Goal: Task Accomplishment & Management: Use online tool/utility

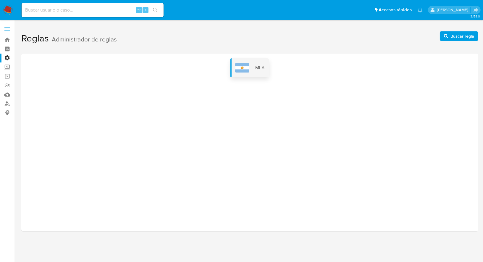
click at [252, 59] on div "MLA" at bounding box center [249, 67] width 39 height 19
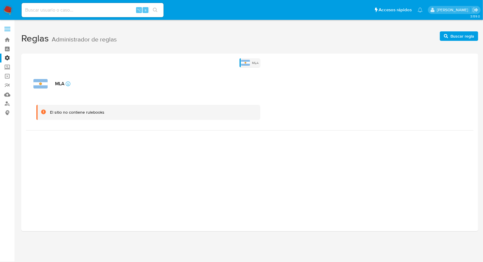
click at [296, 95] on div "El sitio no contiene rulebooks" at bounding box center [249, 112] width 447 height 36
click at [249, 60] on img at bounding box center [245, 63] width 9 height 6
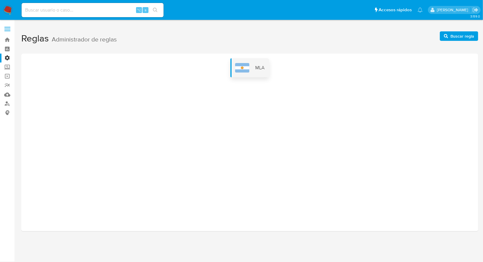
click at [255, 69] on span "MLA" at bounding box center [259, 67] width 9 height 7
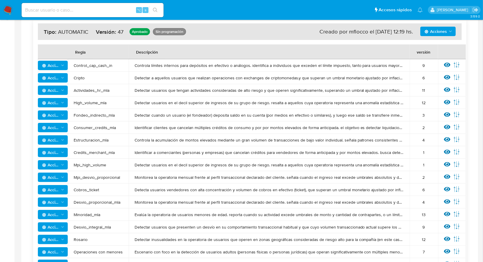
scroll to position [93, 0]
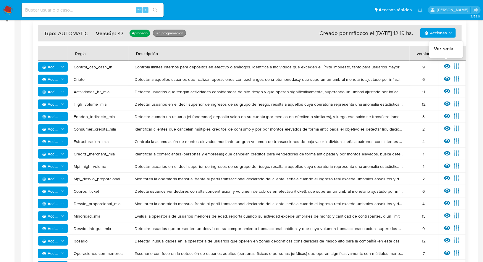
click at [444, 64] on icon at bounding box center [447, 66] width 7 height 7
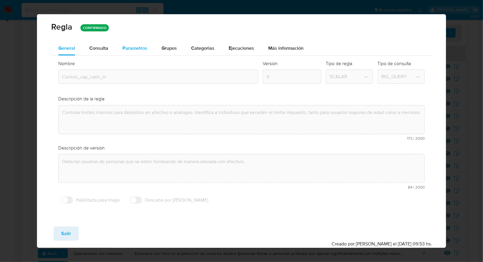
click at [139, 47] on span "Parametros" at bounding box center [134, 48] width 25 height 7
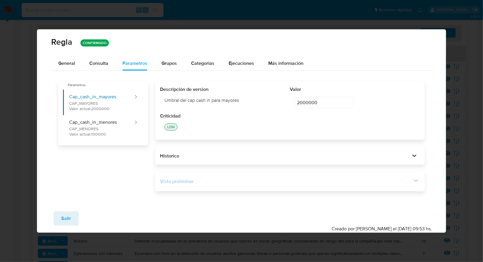
click at [260, 178] on div "Vista preliminar" at bounding box center [286, 181] width 252 height 7
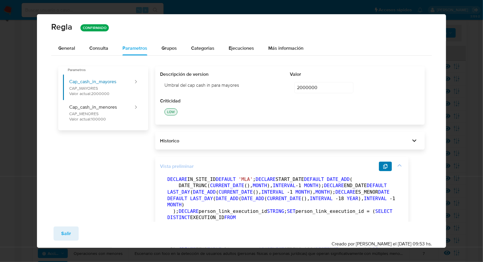
click at [382, 165] on button "button" at bounding box center [385, 165] width 13 height 9
click at [71, 41] on div "General" at bounding box center [66, 48] width 17 height 14
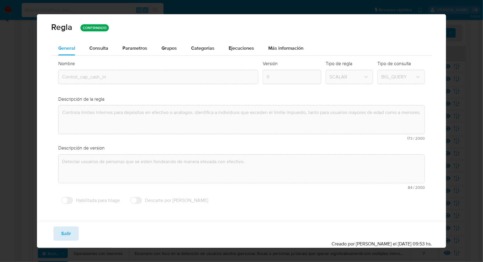
click at [72, 231] on button "Salir" at bounding box center [66, 233] width 25 height 14
type input "1"
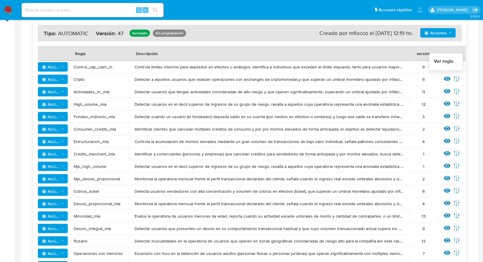
click at [446, 77] on icon at bounding box center [447, 79] width 7 height 4
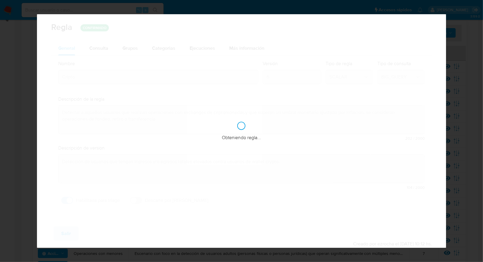
checkbox input "true"
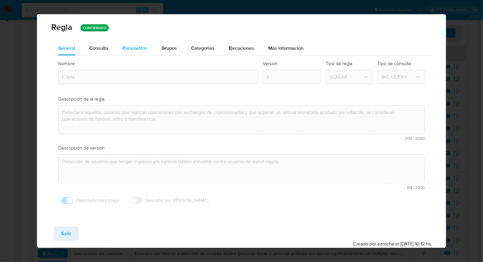
click at [142, 50] on span "Parametros" at bounding box center [134, 48] width 25 height 7
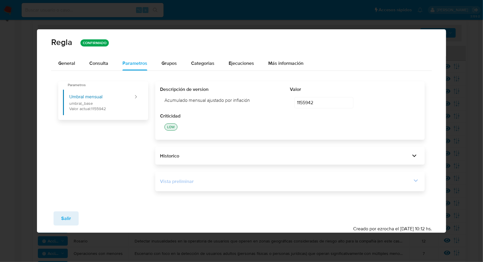
click at [253, 181] on div "Vista preliminar" at bounding box center [286, 181] width 252 height 7
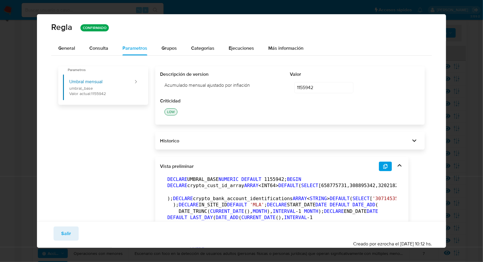
scroll to position [76, 0]
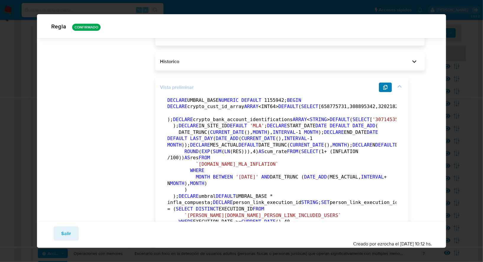
click at [388, 84] on button "button" at bounding box center [385, 87] width 13 height 9
click at [73, 227] on button "Salir" at bounding box center [66, 233] width 25 height 14
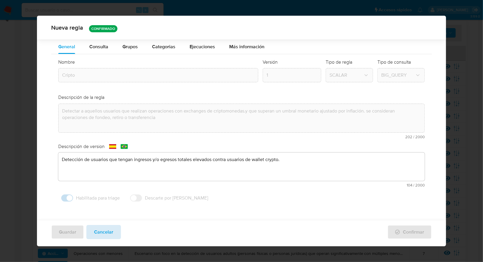
scroll to position [0, 0]
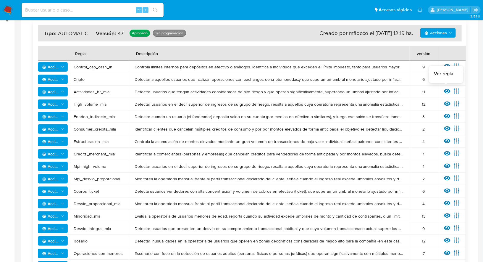
click at [445, 90] on icon at bounding box center [447, 91] width 7 height 7
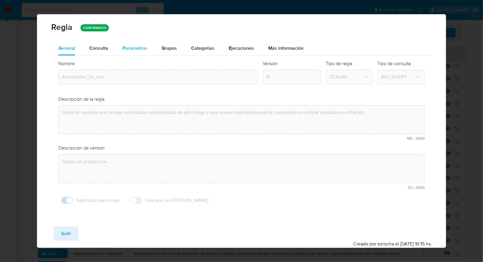
click at [144, 47] on span "Parametros" at bounding box center [134, 48] width 25 height 7
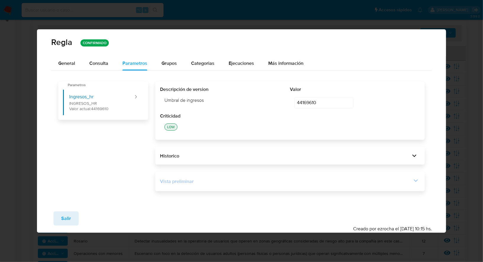
click at [295, 183] on div "Vista preliminar" at bounding box center [286, 181] width 252 height 7
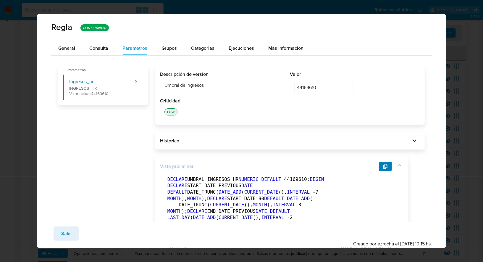
click at [386, 168] on icon "button" at bounding box center [385, 166] width 5 height 5
click at [64, 234] on span "Salir" at bounding box center [66, 233] width 10 height 13
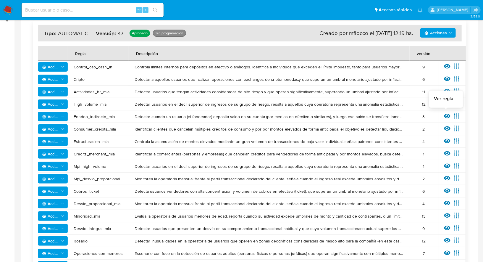
click at [446, 114] on icon at bounding box center [447, 116] width 7 height 7
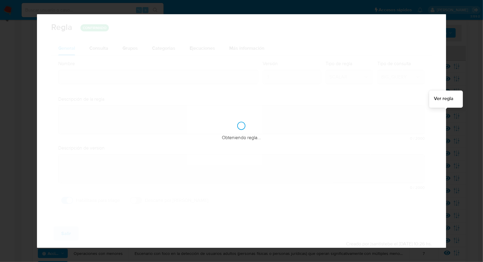
type input "Fondeo_indirecto_mla"
type textarea "Detectar cuando un usuario (el fondeador) deposita saldo en su cuenta (por medi…"
type textarea "Informar usuarios que estén rompiendo los umbrales de fondeo recibiendo indirec…"
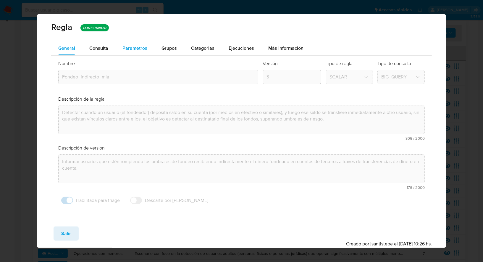
click at [140, 47] on span "Parametros" at bounding box center [134, 48] width 25 height 7
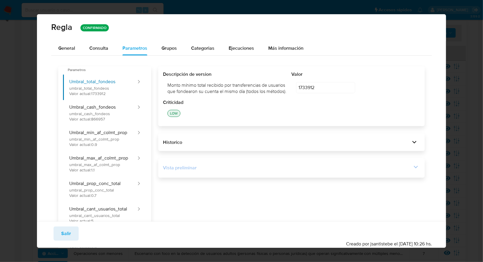
click at [248, 173] on div "Vista preliminar" at bounding box center [291, 168] width 257 height 10
click at [140, 47] on span "Parametros" at bounding box center [134, 48] width 25 height 7
click at [95, 45] on span "Consulta" at bounding box center [98, 48] width 19 height 7
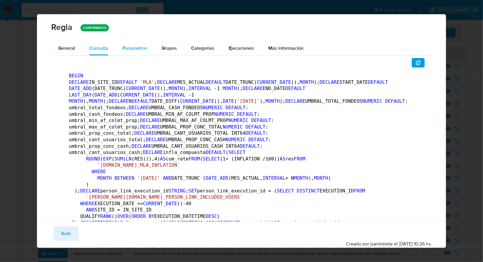
click at [130, 46] on span "Parametros" at bounding box center [134, 48] width 25 height 7
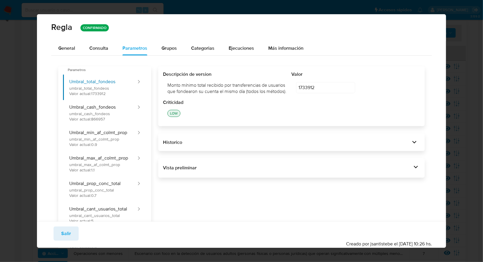
click at [277, 167] on div "Vista preliminar BEGIN DECLARE IN_SITE_ID DEFAULT 'MLA' ; DECLARE MES_ACTUAL DE…" at bounding box center [291, 168] width 266 height 20
click at [278, 171] on div "Vista preliminar" at bounding box center [287, 167] width 249 height 7
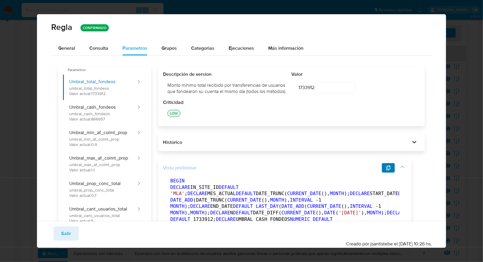
click at [388, 170] on icon "button" at bounding box center [388, 167] width 5 height 5
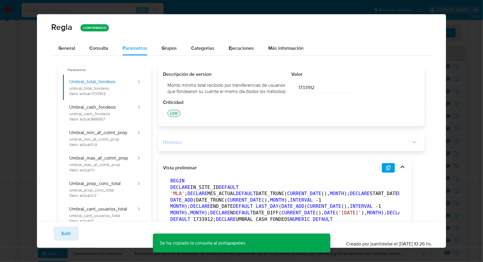
click at [324, 144] on div "Historico" at bounding box center [291, 142] width 257 height 8
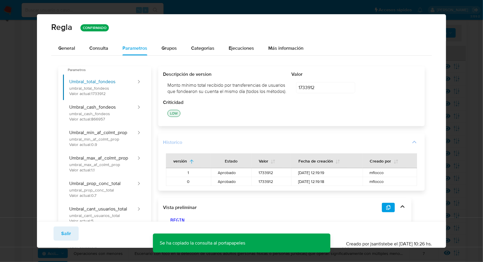
click at [324, 144] on div "Historico" at bounding box center [291, 142] width 257 height 8
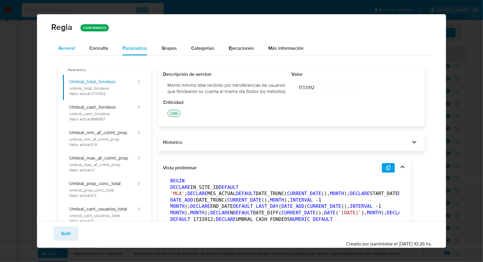
click at [77, 46] on button "General" at bounding box center [66, 48] width 31 height 14
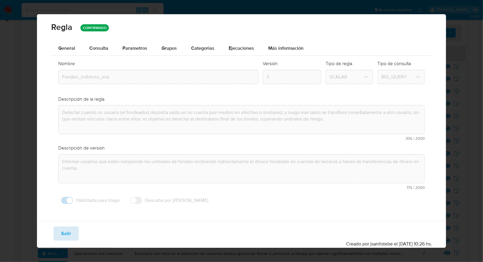
click at [69, 235] on span "Salir" at bounding box center [66, 233] width 10 height 13
type input "1"
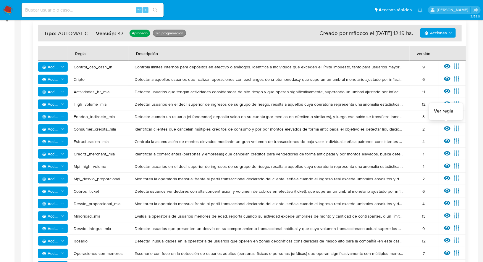
click at [445, 127] on icon at bounding box center [447, 128] width 7 height 4
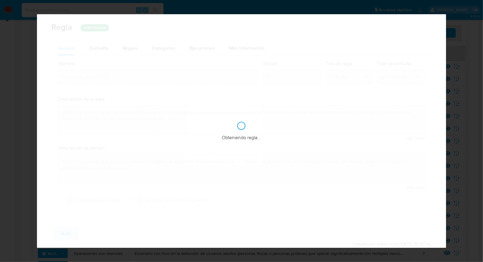
checkbox input "false"
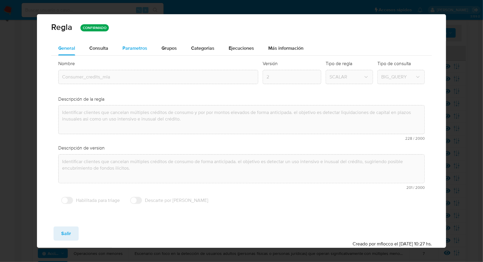
click at [128, 48] on span "Parametros" at bounding box center [134, 48] width 25 height 7
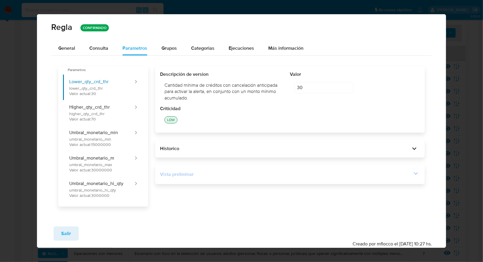
click at [229, 173] on div "Vista preliminar" at bounding box center [286, 174] width 252 height 7
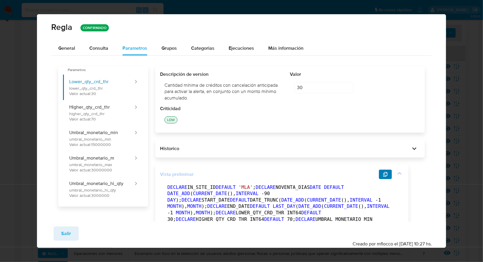
click at [387, 176] on icon "button" at bounding box center [385, 174] width 5 height 5
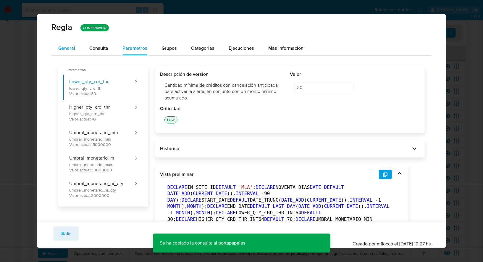
click at [60, 51] on span "General" at bounding box center [66, 48] width 17 height 7
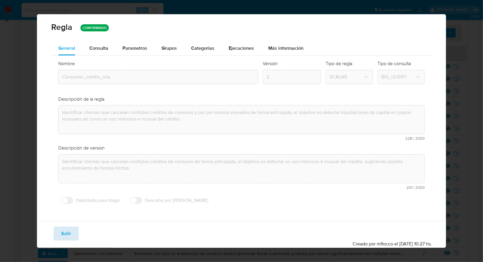
click at [71, 232] on button "Salir" at bounding box center [66, 233] width 25 height 14
type input "1"
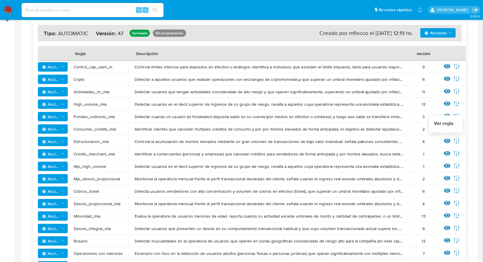
click at [445, 144] on div at bounding box center [447, 142] width 7 height 8
click at [445, 140] on icon at bounding box center [447, 141] width 7 height 7
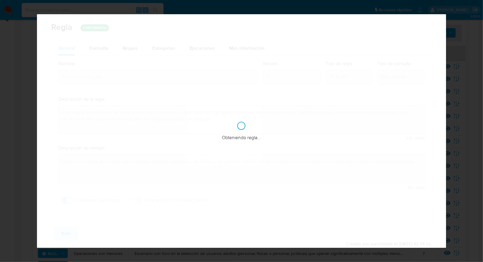
checkbox input "true"
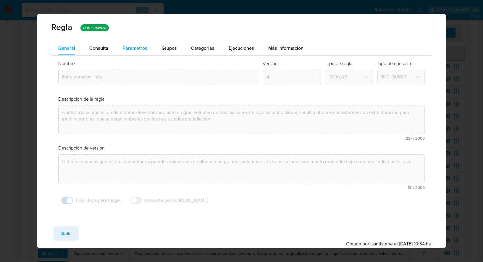
click at [150, 48] on button "Parametros" at bounding box center [134, 48] width 39 height 14
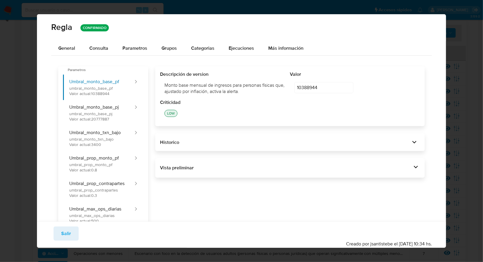
click at [242, 175] on div "Vista preliminar BEGIN DECLARE IN_SITE_ID DEFAULT 'MLA' ; DECLARE START_DATE DA…" at bounding box center [289, 168] width 269 height 20
click at [243, 171] on div "Vista preliminar" at bounding box center [290, 168] width 260 height 10
click at [272, 168] on div "Vista preliminar" at bounding box center [286, 167] width 252 height 7
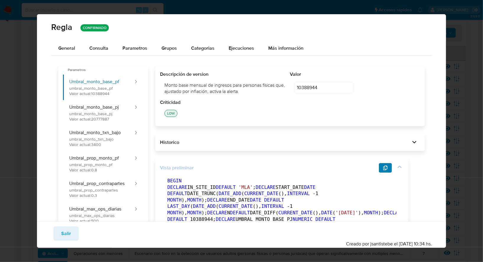
click at [384, 169] on icon "button" at bounding box center [385, 167] width 4 height 5
click at [74, 49] on span "General" at bounding box center [66, 48] width 17 height 7
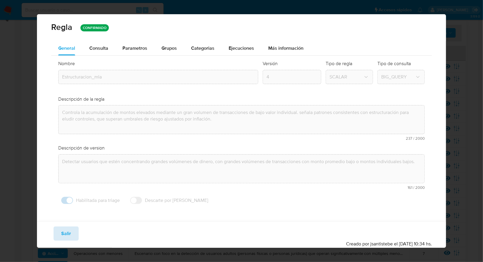
click at [72, 234] on button "Salir" at bounding box center [66, 233] width 25 height 14
type input "1"
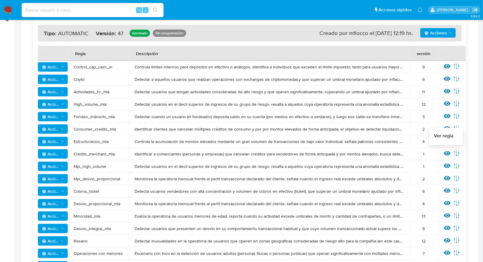
click at [447, 153] on icon at bounding box center [447, 153] width 7 height 7
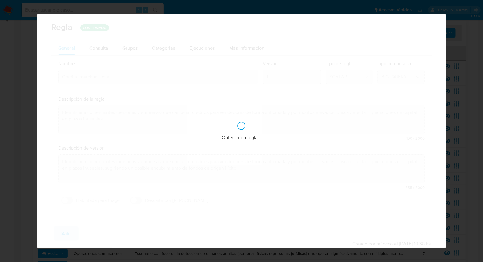
checkbox input "false"
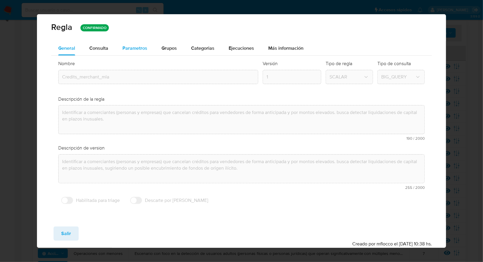
click at [140, 49] on span "Parametros" at bounding box center [134, 48] width 25 height 7
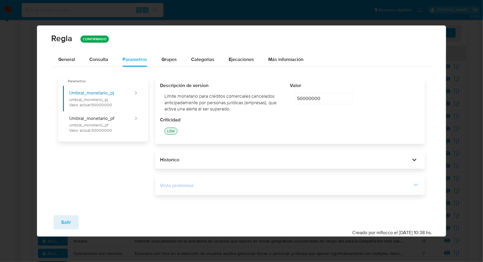
click at [218, 188] on div "Vista preliminar" at bounding box center [290, 185] width 260 height 10
click at [418, 185] on icon at bounding box center [416, 184] width 8 height 8
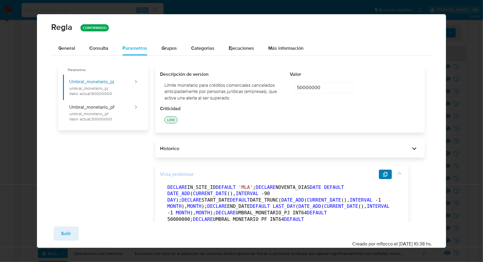
click at [384, 174] on icon "button" at bounding box center [385, 174] width 4 height 5
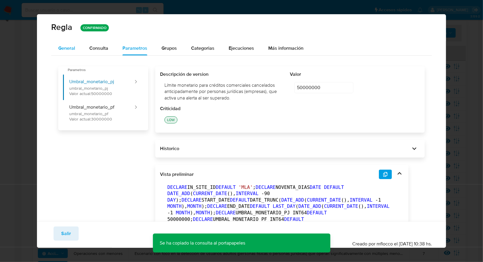
click at [70, 49] on span "General" at bounding box center [66, 48] width 17 height 7
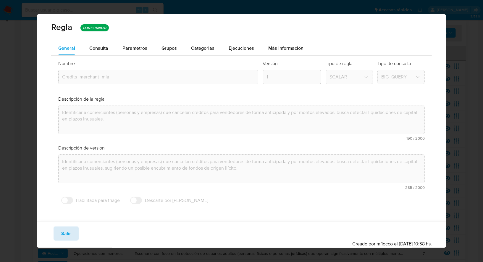
click at [67, 231] on span "Salir" at bounding box center [66, 233] width 10 height 13
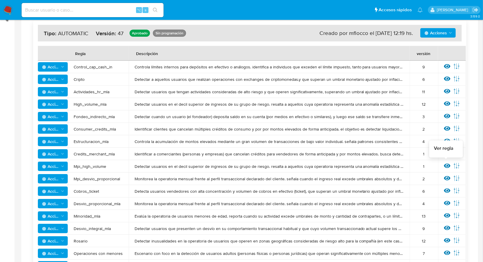
click at [445, 164] on icon at bounding box center [447, 165] width 7 height 7
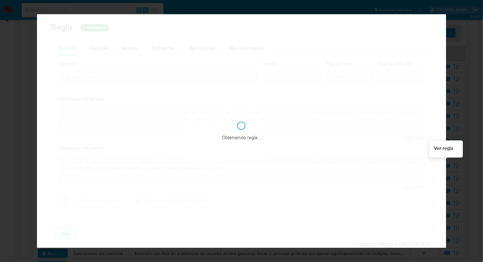
checkbox input "true"
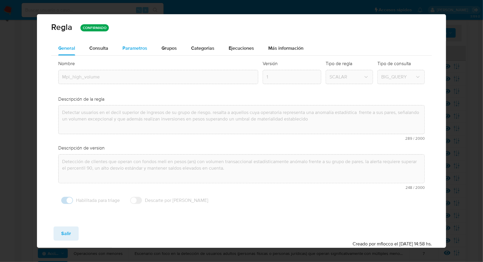
click at [137, 51] on div "Parametros" at bounding box center [134, 48] width 25 height 14
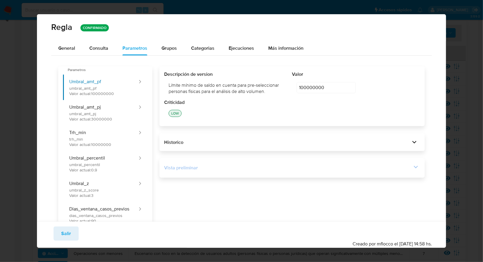
click at [378, 169] on div "Vista preliminar" at bounding box center [288, 167] width 248 height 7
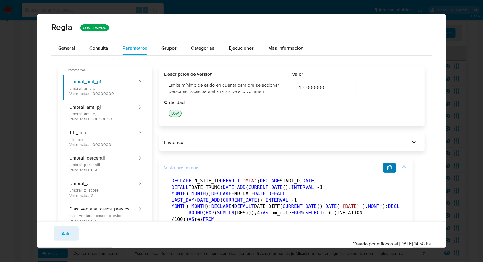
click at [391, 170] on icon "button" at bounding box center [389, 167] width 4 height 5
click at [70, 51] on span "General" at bounding box center [66, 48] width 17 height 7
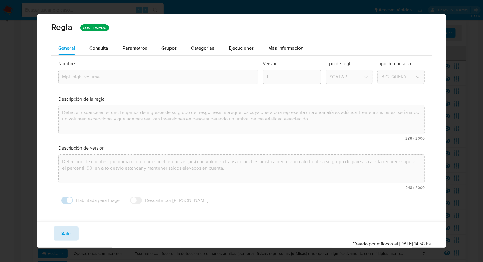
click at [66, 232] on span "Salir" at bounding box center [66, 233] width 10 height 13
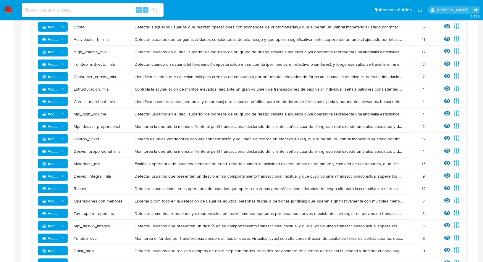
scroll to position [156, 0]
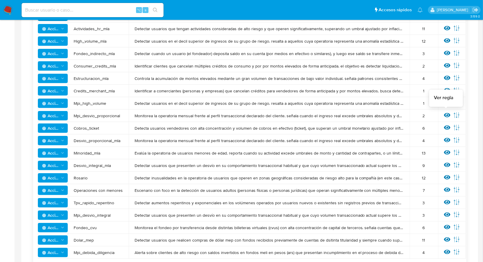
click at [445, 117] on icon at bounding box center [447, 115] width 7 height 7
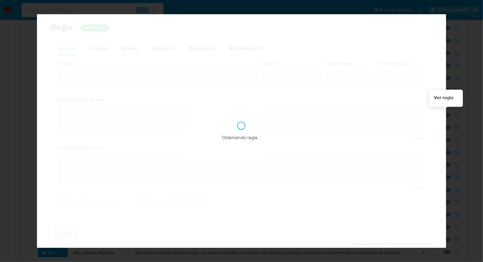
type input "Mpi_desvio_proporcional"
type textarea "Monitorea la operatoria mensual frente al perfil transaccional declarado del cl…"
type textarea "Identifica clientes que operan con fondos meli en pesos (ars) con transacciones…"
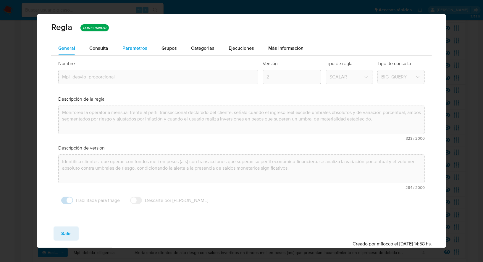
click at [144, 49] on span "Parametros" at bounding box center [134, 48] width 25 height 7
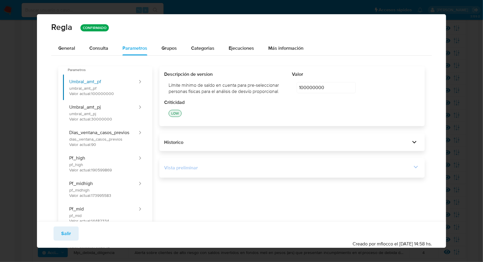
click at [327, 171] on div "Vista preliminar" at bounding box center [292, 168] width 256 height 10
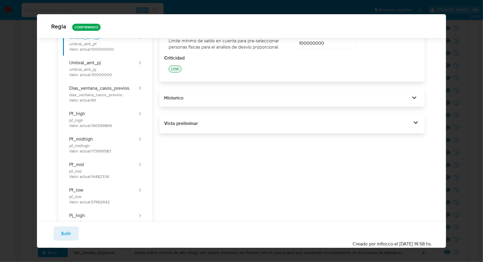
scroll to position [52, 0]
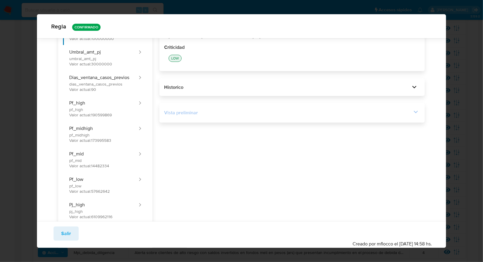
click at [419, 114] on icon at bounding box center [416, 112] width 8 height 8
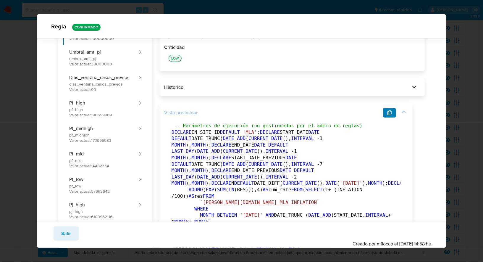
click at [389, 112] on icon "button" at bounding box center [389, 112] width 5 height 5
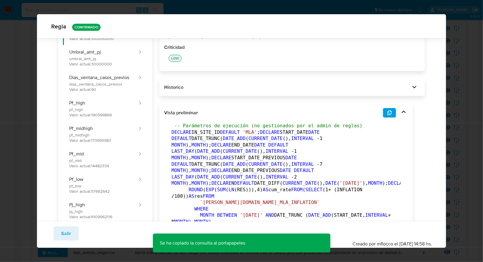
scroll to position [0, 0]
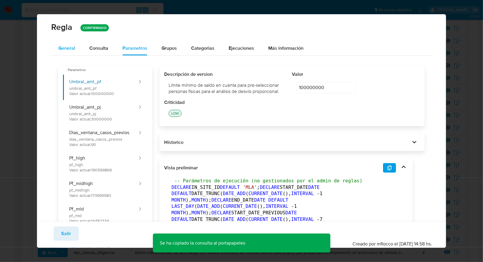
click at [71, 50] on span "General" at bounding box center [66, 48] width 17 height 7
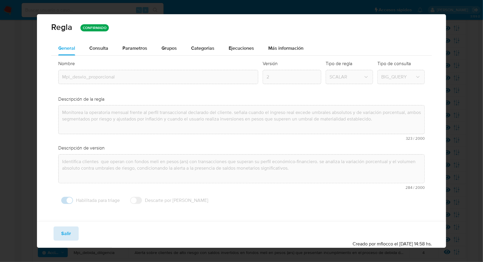
click at [67, 228] on span "Salir" at bounding box center [66, 233] width 10 height 13
type input "1"
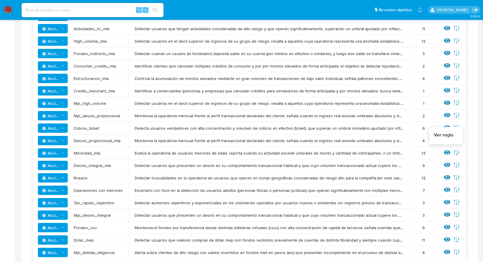
click at [446, 151] on icon at bounding box center [447, 152] width 7 height 4
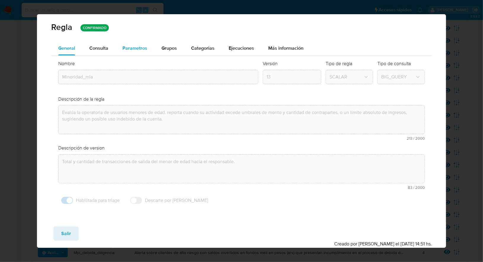
click at [140, 51] on span "Parametros" at bounding box center [134, 48] width 25 height 7
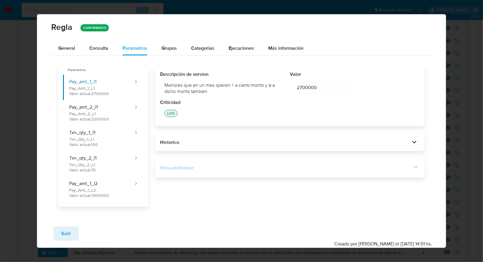
click at [376, 172] on div "Vista preliminar" at bounding box center [290, 168] width 260 height 10
click at [416, 167] on icon at bounding box center [416, 167] width 8 height 8
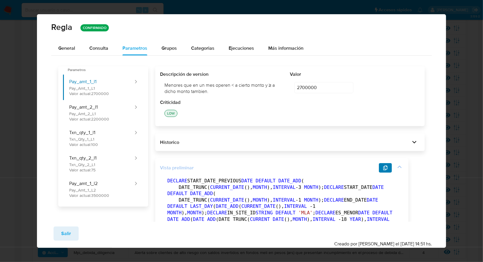
click at [384, 166] on icon "button" at bounding box center [385, 167] width 5 height 5
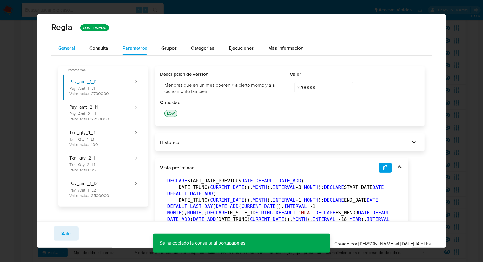
click at [64, 42] on div "General" at bounding box center [66, 48] width 17 height 14
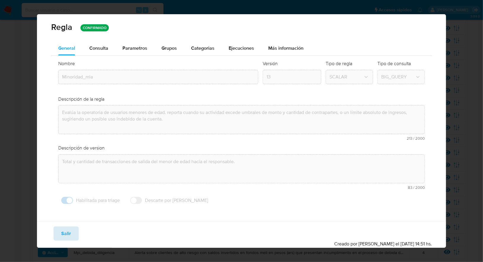
click at [58, 231] on button "Salir" at bounding box center [66, 233] width 25 height 14
type input "1"
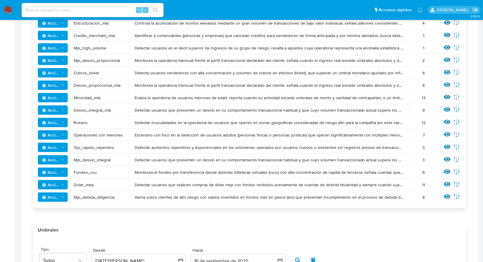
scroll to position [211, 0]
click at [445, 108] on icon at bounding box center [447, 110] width 7 height 4
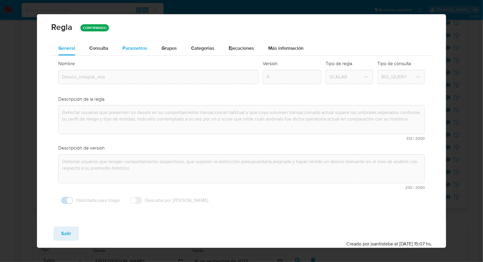
click at [140, 50] on span "Parametros" at bounding box center [134, 48] width 25 height 7
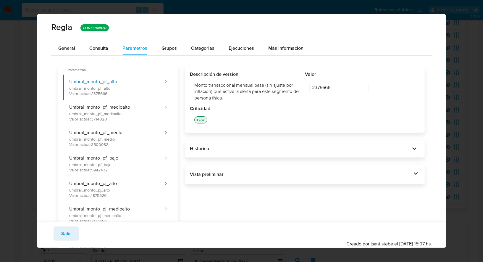
click at [291, 167] on div "Vista preliminar BEGIN DECLARE IN_SITE_ID DEFAULT 'MLA' ; DECLARE START_DATE DA…" at bounding box center [305, 174] width 240 height 20
click at [311, 170] on div "Vista preliminar" at bounding box center [305, 174] width 230 height 10
click at [374, 175] on div "Vista preliminar" at bounding box center [301, 174] width 222 height 7
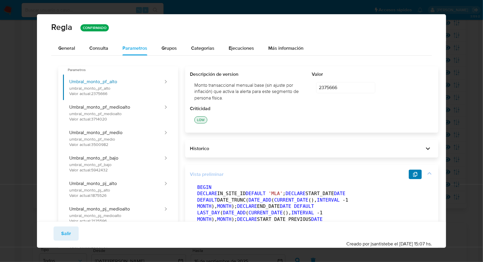
click at [413, 176] on icon "button" at bounding box center [415, 174] width 5 height 5
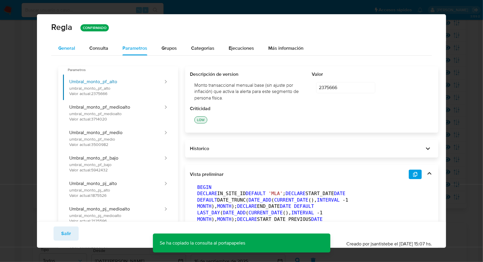
click at [72, 49] on span "General" at bounding box center [66, 48] width 17 height 7
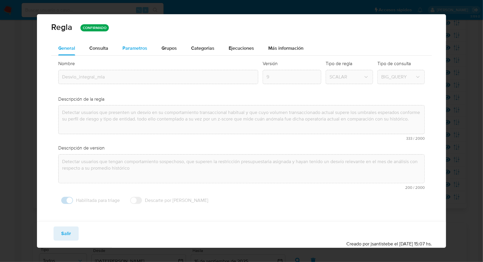
click at [135, 45] on span "Parametros" at bounding box center [134, 48] width 25 height 7
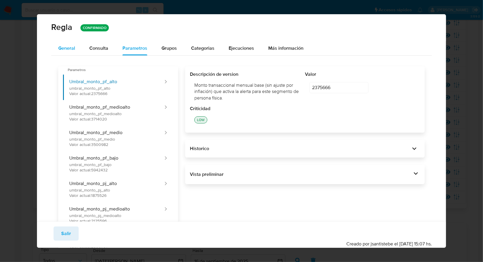
click at [67, 45] on span "General" at bounding box center [66, 48] width 17 height 7
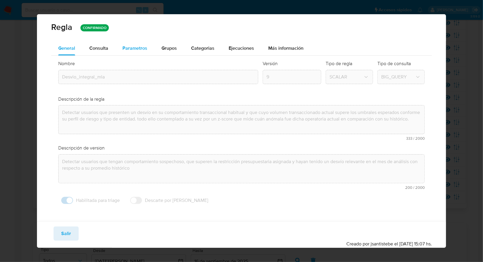
click at [142, 48] on span "Parametros" at bounding box center [134, 48] width 25 height 7
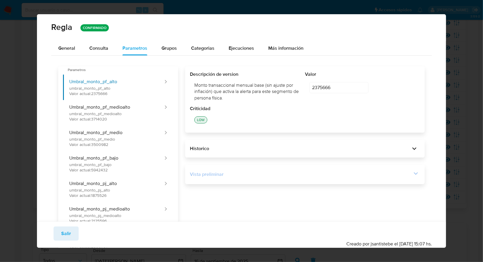
click at [334, 172] on div "Vista preliminar" at bounding box center [301, 174] width 222 height 7
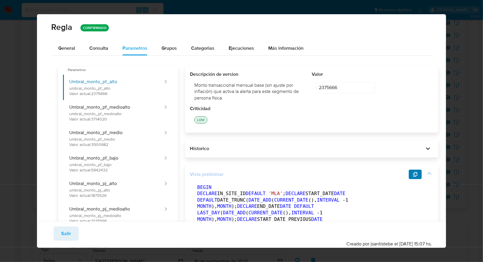
click at [409, 175] on button "button" at bounding box center [415, 173] width 13 height 9
click at [71, 229] on button "Salir" at bounding box center [66, 233] width 25 height 14
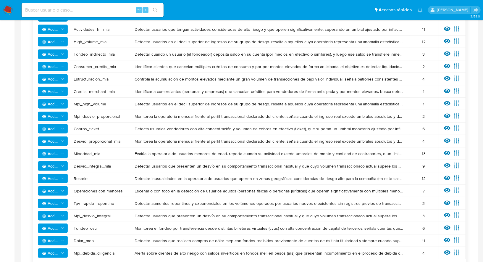
scroll to position [156, 0]
click at [444, 179] on icon at bounding box center [447, 178] width 7 height 4
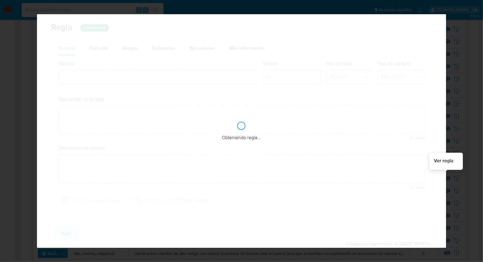
type input "Rosario"
type textarea "Detectar inusualidades en la operatoria de usuarios que operen en zonas geográf…"
type textarea "Monitoreo de clientes que operan en el gran rosario, argentina."
checkbox input "false"
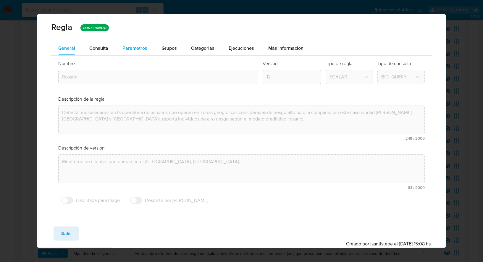
click at [137, 47] on span "Parametros" at bounding box center [134, 48] width 25 height 7
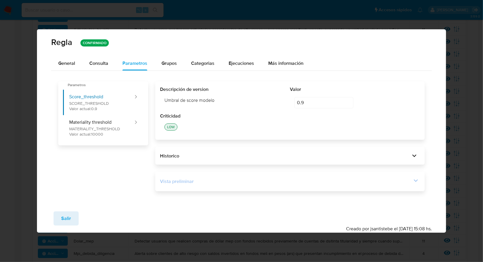
click at [263, 185] on div "Vista preliminar" at bounding box center [290, 181] width 260 height 10
click at [417, 180] on icon at bounding box center [416, 180] width 4 height 3
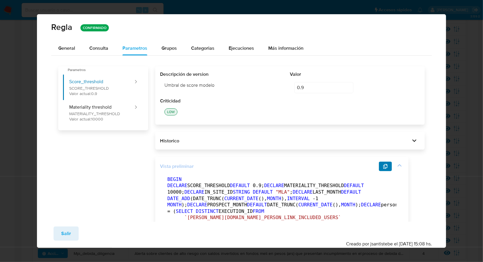
click at [386, 164] on icon "button" at bounding box center [385, 166] width 5 height 5
click at [55, 232] on button "Salir" at bounding box center [66, 233] width 25 height 14
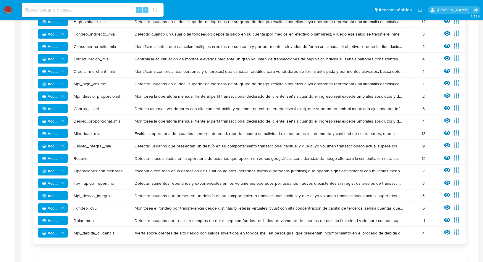
scroll to position [205, 0]
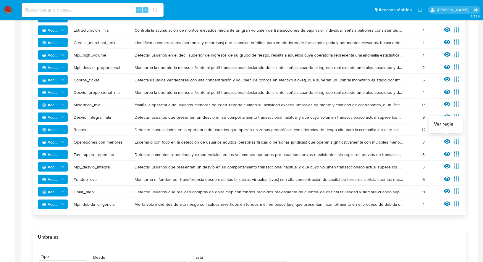
click at [446, 142] on icon at bounding box center [447, 141] width 7 height 7
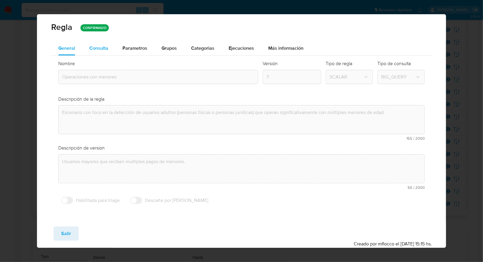
click at [101, 49] on span "Consulta" at bounding box center [98, 48] width 19 height 7
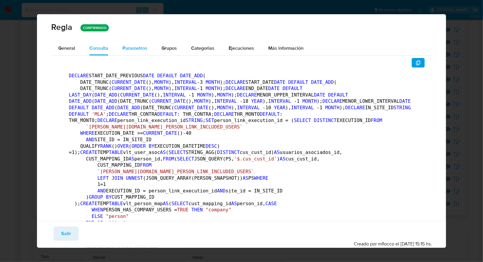
click at [126, 45] on span "Parametros" at bounding box center [134, 48] width 25 height 7
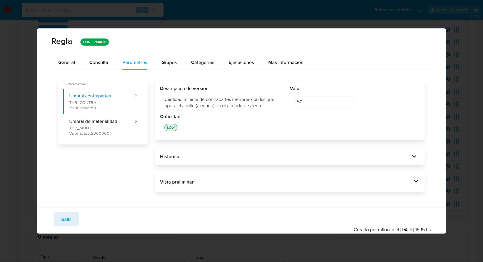
click at [416, 176] on div "Vista preliminar DECLARE START_DATE_PREVIOUS DATE DEFAULT DATE_ADD ( DATE_TRUNC…" at bounding box center [289, 182] width 269 height 20
click at [417, 184] on icon at bounding box center [416, 181] width 8 height 8
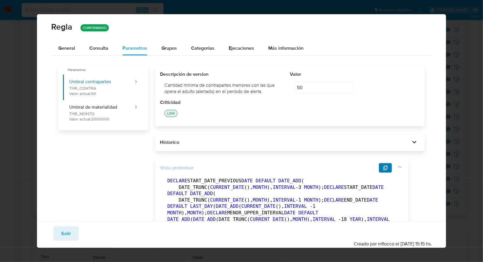
click at [384, 167] on icon "button" at bounding box center [385, 167] width 5 height 5
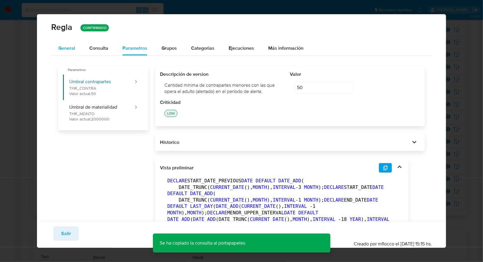
click at [75, 47] on button "General" at bounding box center [66, 48] width 31 height 14
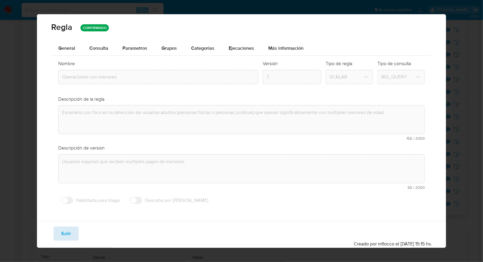
click at [68, 230] on span "Salir" at bounding box center [66, 233] width 10 height 13
type input "1"
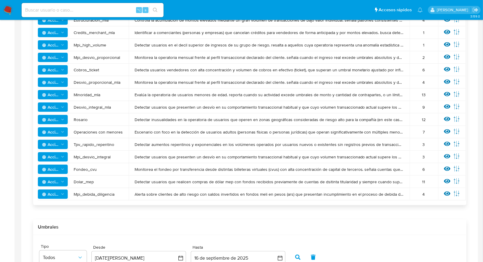
scroll to position [215, 0]
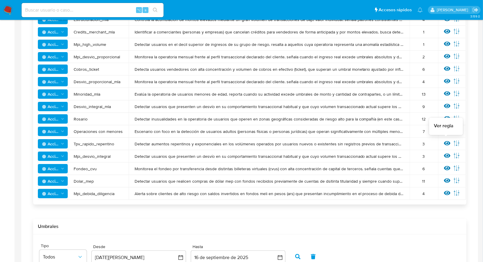
click at [446, 143] on icon at bounding box center [447, 143] width 7 height 4
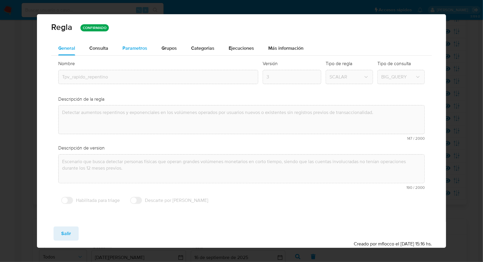
click at [136, 49] on span "Parametros" at bounding box center [134, 48] width 25 height 7
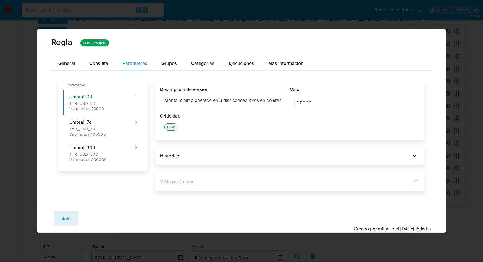
click at [230, 183] on div "Vista preliminar" at bounding box center [286, 181] width 252 height 7
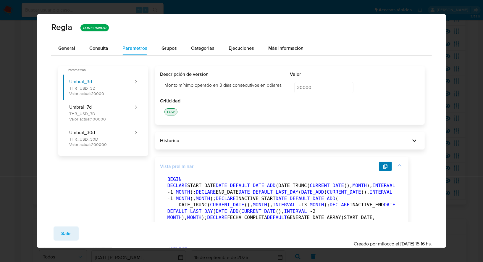
click at [388, 168] on button "button" at bounding box center [385, 165] width 13 height 9
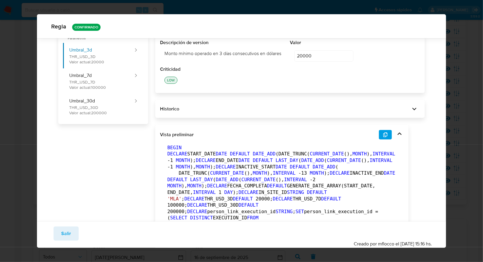
scroll to position [0, 0]
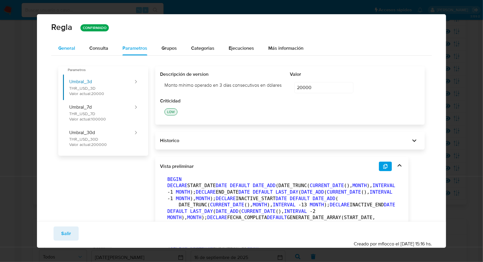
click at [68, 49] on span "General" at bounding box center [66, 48] width 17 height 7
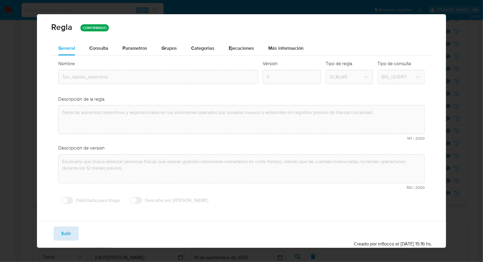
click at [70, 229] on button "Salir" at bounding box center [66, 233] width 25 height 14
type input "1"
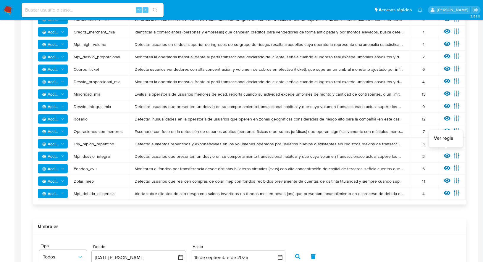
click at [447, 155] on icon at bounding box center [447, 155] width 7 height 7
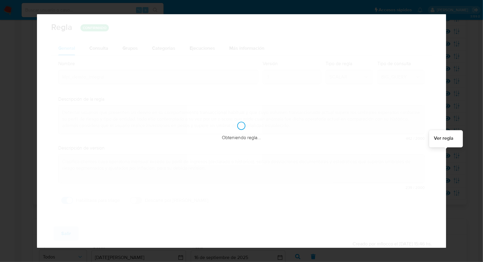
checkbox input "true"
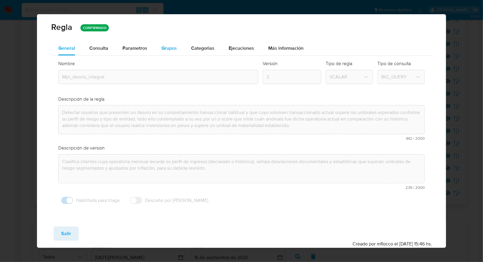
click at [167, 49] on span "Grupos" at bounding box center [168, 48] width 15 height 7
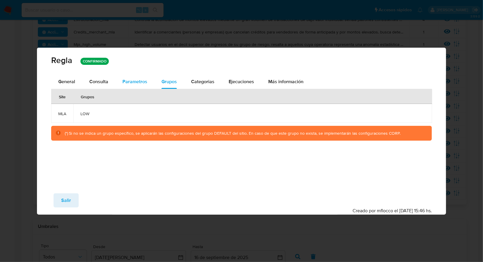
click at [127, 83] on span "Parametros" at bounding box center [134, 81] width 25 height 7
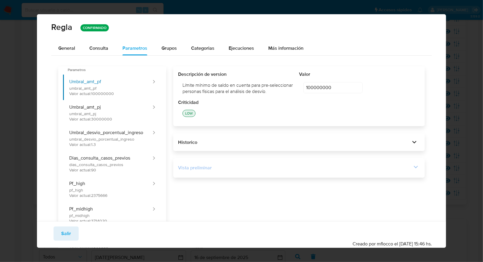
click at [249, 167] on div "Vista preliminar" at bounding box center [295, 167] width 234 height 7
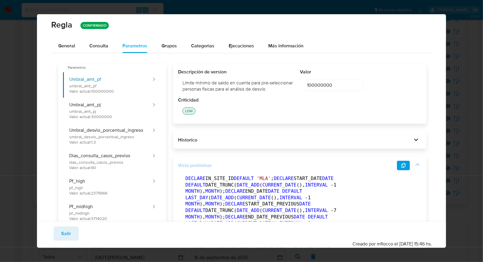
scroll to position [1, 0]
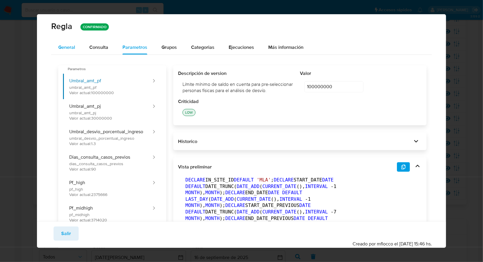
click at [69, 44] on span "General" at bounding box center [66, 47] width 17 height 7
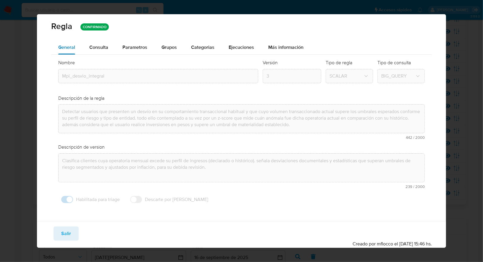
scroll to position [0, 0]
click at [120, 46] on button "Parametros" at bounding box center [134, 48] width 39 height 14
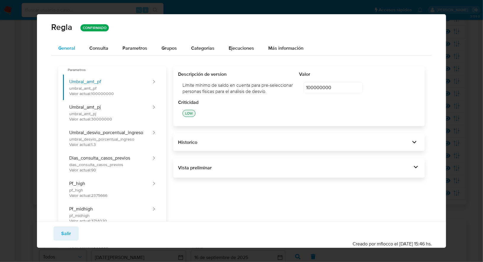
click at [72, 49] on span "General" at bounding box center [66, 48] width 17 height 7
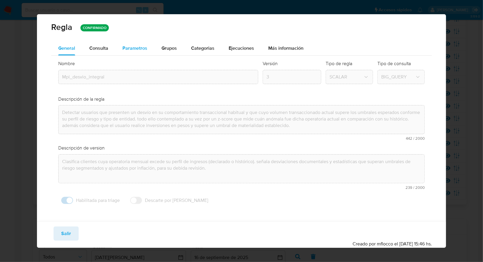
click at [132, 49] on span "Parametros" at bounding box center [134, 48] width 25 height 7
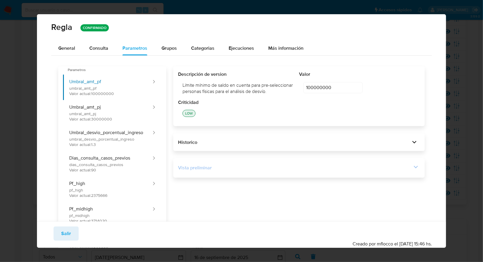
click at [411, 168] on div "Vista preliminar" at bounding box center [295, 167] width 234 height 7
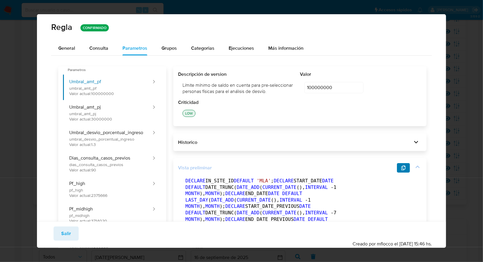
click at [401, 166] on icon "button" at bounding box center [403, 167] width 5 height 5
click at [70, 52] on div "General" at bounding box center [66, 48] width 17 height 14
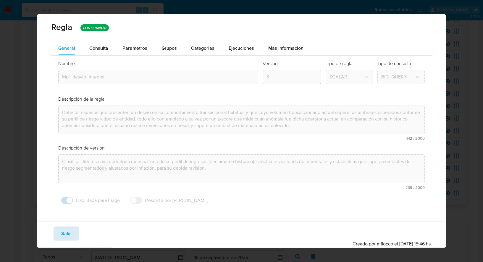
click at [67, 230] on span "Salir" at bounding box center [66, 233] width 10 height 13
type input "1"
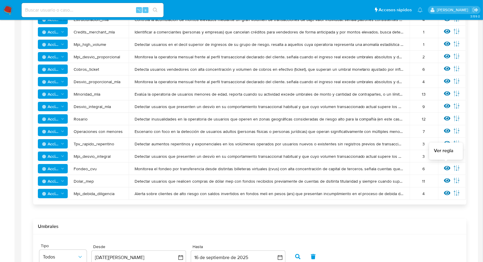
click at [447, 167] on icon at bounding box center [447, 168] width 7 height 7
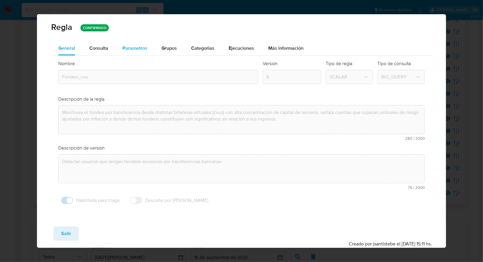
click at [134, 46] on span "Parametros" at bounding box center [134, 48] width 25 height 7
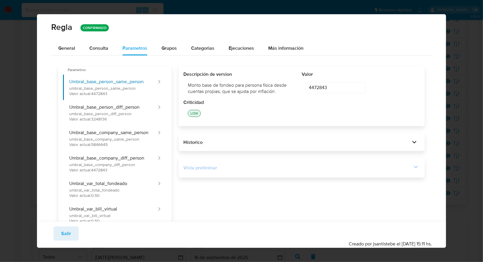
click at [254, 167] on div "Vista preliminar" at bounding box center [297, 167] width 228 height 7
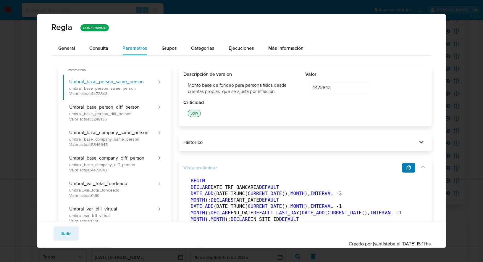
click at [406, 170] on span "button" at bounding box center [408, 168] width 5 height 8
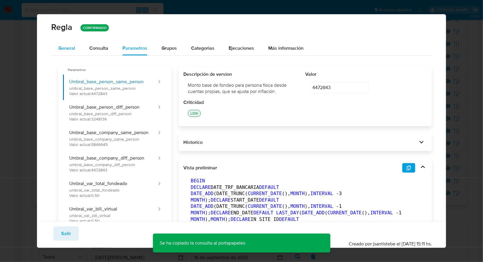
click at [66, 46] on span "General" at bounding box center [66, 48] width 17 height 7
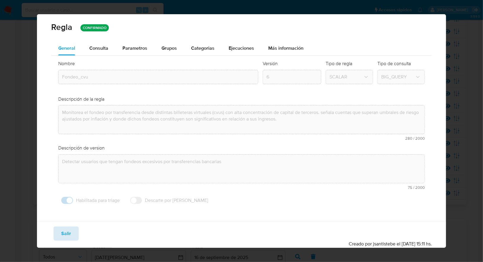
click at [59, 232] on button "Salir" at bounding box center [66, 233] width 25 height 14
type input "1"
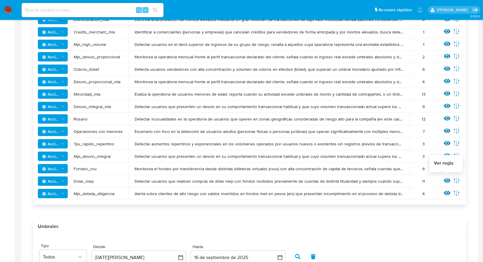
click at [447, 180] on icon at bounding box center [447, 180] width 7 height 7
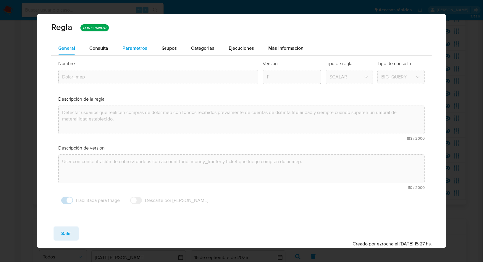
click at [135, 44] on div "Parametros" at bounding box center [134, 48] width 25 height 14
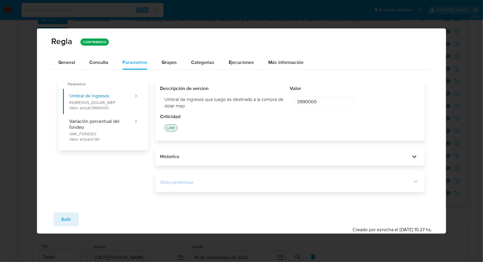
click at [280, 186] on div "Vista preliminar" at bounding box center [290, 182] width 260 height 10
click at [385, 186] on div "Vista preliminar" at bounding box center [290, 182] width 260 height 10
click at [420, 182] on div "Vista preliminar DECLARE UMBRAL_INGRESOS_DOLAR_MEP NUMERIC DEFAULT 3990000 ; DE…" at bounding box center [289, 182] width 269 height 20
click at [415, 182] on icon at bounding box center [416, 181] width 8 height 8
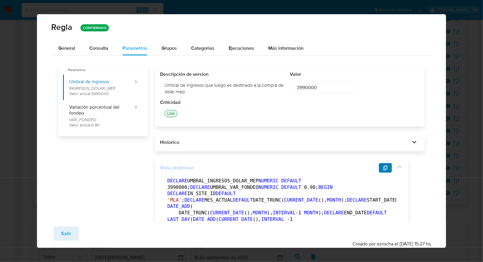
click at [387, 171] on span "button" at bounding box center [385, 168] width 5 height 8
click at [60, 230] on button "Salir" at bounding box center [66, 233] width 25 height 14
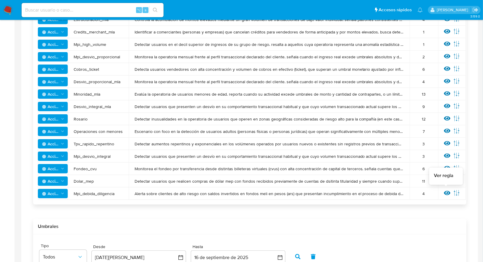
click at [445, 190] on icon at bounding box center [447, 193] width 7 height 7
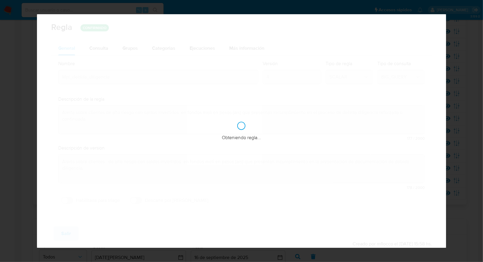
checkbox input "false"
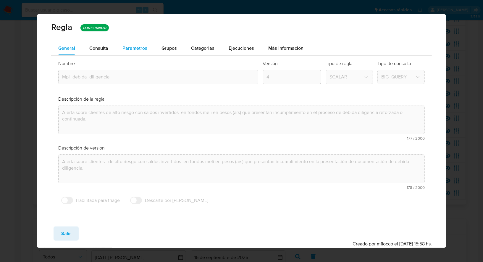
click at [129, 49] on span "Parametros" at bounding box center [134, 48] width 25 height 7
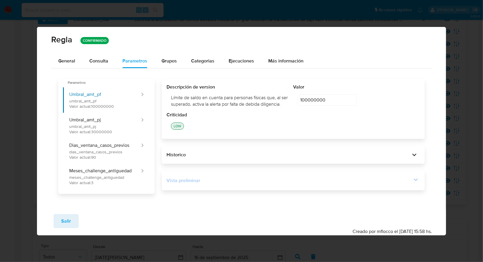
click at [226, 184] on div "Vista preliminar" at bounding box center [289, 180] width 245 height 7
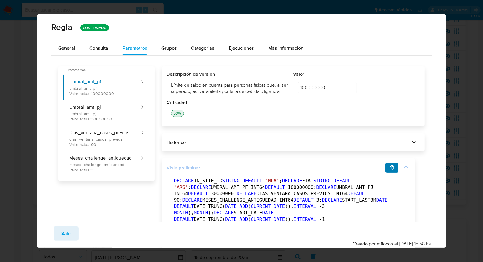
click at [390, 170] on icon "button" at bounding box center [391, 167] width 5 height 5
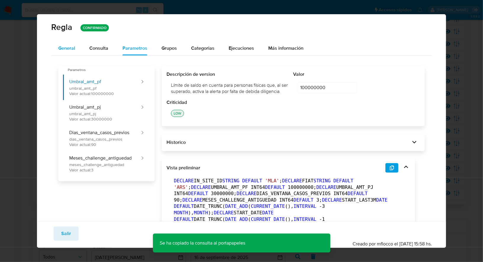
click at [68, 48] on span "General" at bounding box center [66, 48] width 17 height 7
